Goal: Task Accomplishment & Management: Use online tool/utility

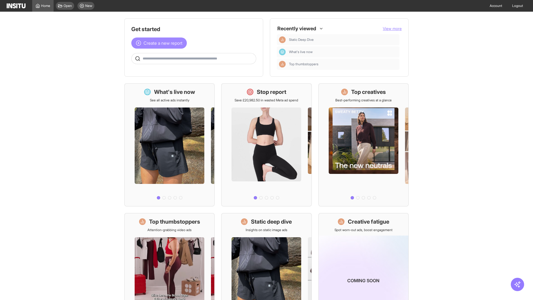
click at [160, 43] on span "Create a new report" at bounding box center [162, 43] width 39 height 7
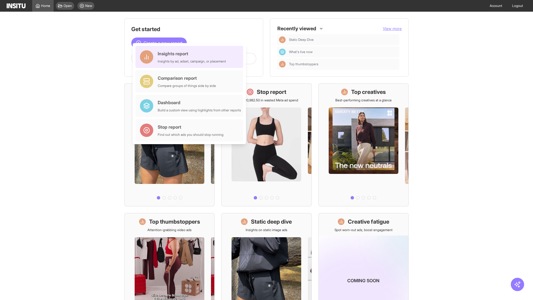
click at [191, 57] on div "Insights report Insights by ad, adset, campaign, or placement" at bounding box center [192, 56] width 68 height 13
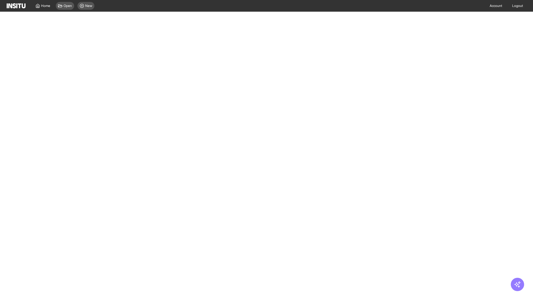
select select "**"
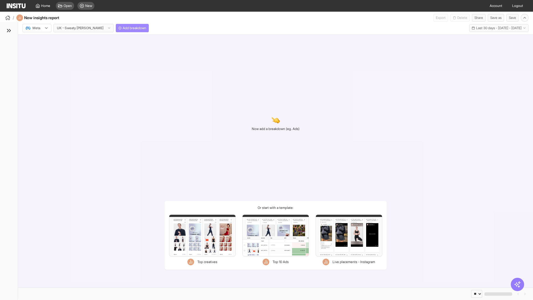
click at [123, 28] on span "Add breakdown" at bounding box center [135, 28] width 24 height 4
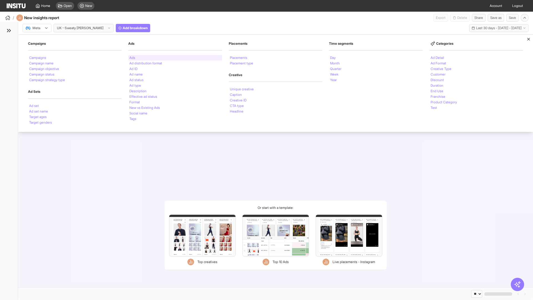
click at [132, 58] on li "Ads" at bounding box center [132, 57] width 6 height 3
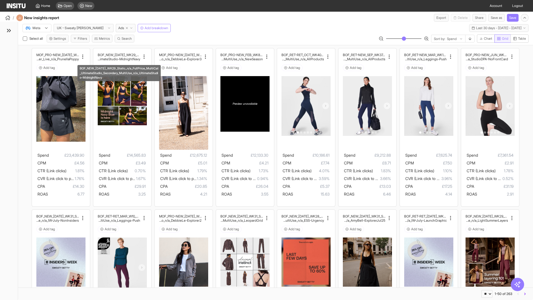
click at [502, 39] on span "Grid" at bounding box center [505, 38] width 6 height 4
